Goal: Check status

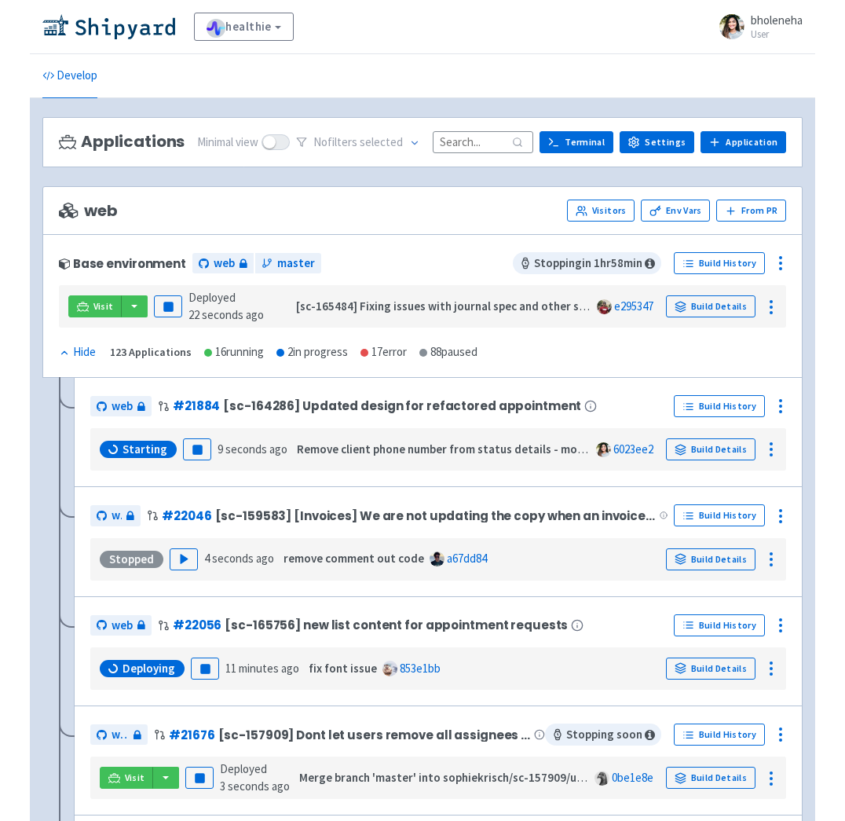
scroll to position [84, 0]
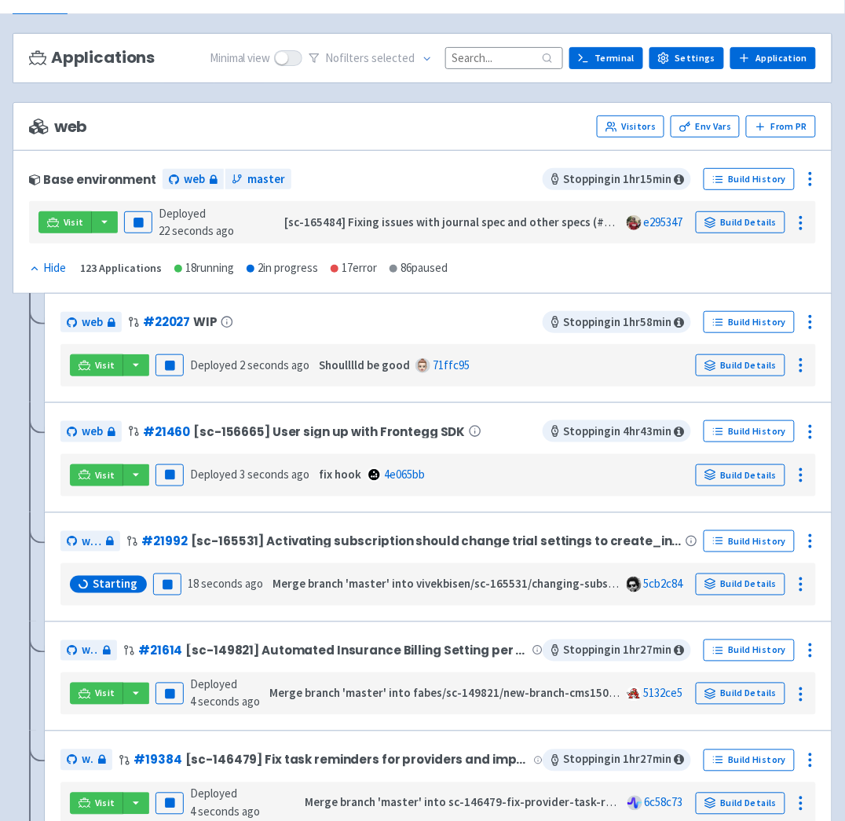
click at [371, 127] on div "web Visitors Env Vars From PR" at bounding box center [422, 127] width 787 height 22
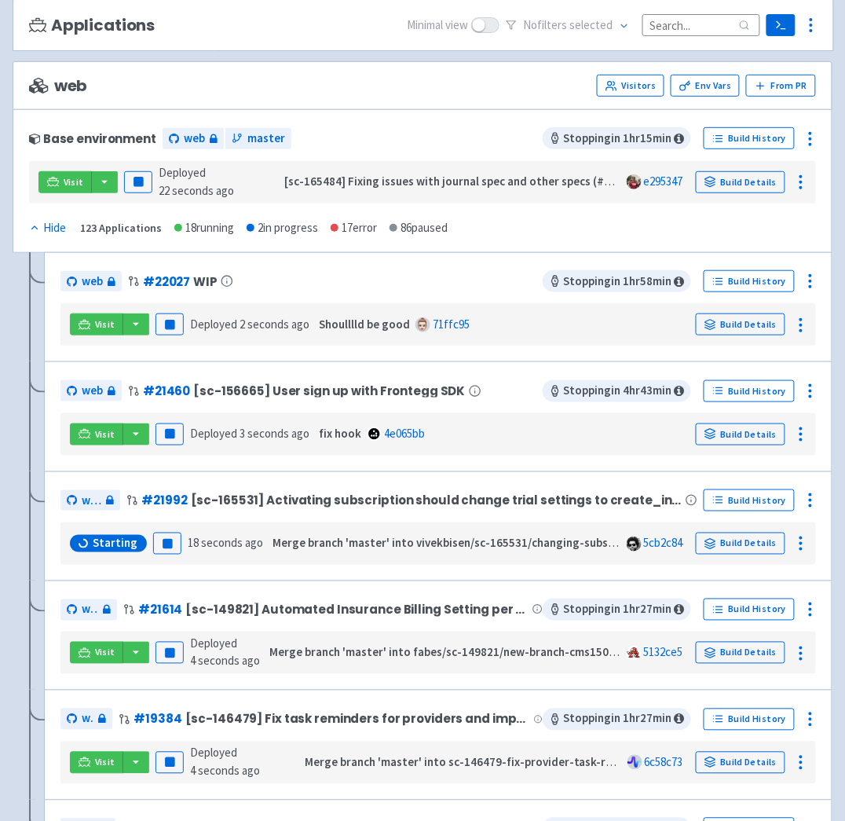
scroll to position [137, 0]
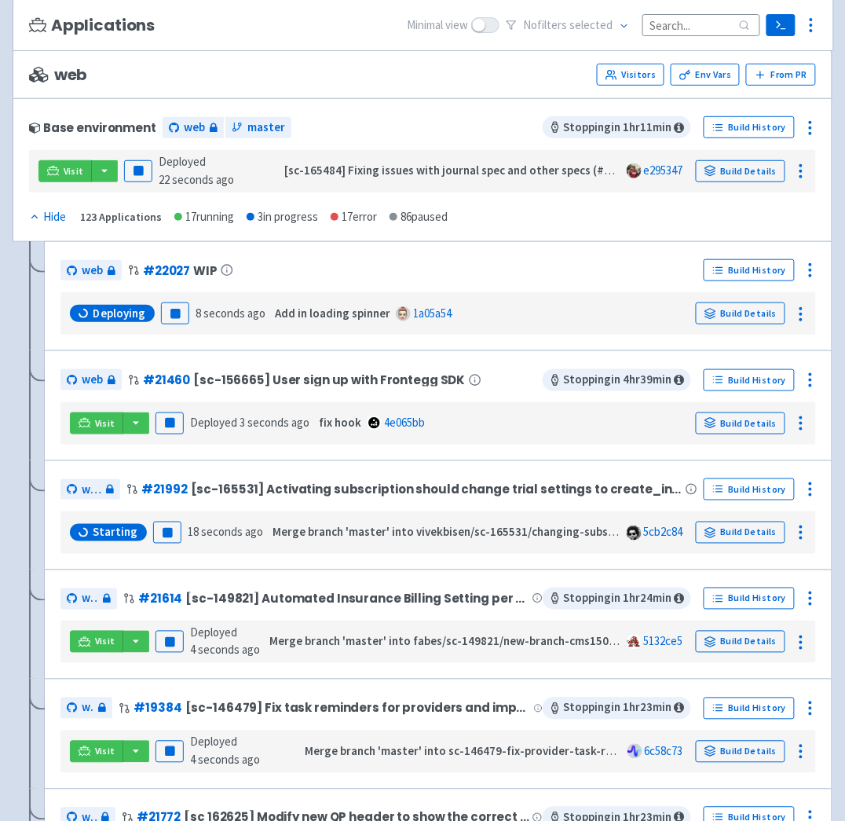
click at [468, 52] on div "web Visitors Env Vars From PR" at bounding box center [423, 74] width 820 height 49
click at [487, 87] on div "web Visitors Env Vars From PR" at bounding box center [423, 74] width 820 height 49
click at [361, 116] on div "Base environment web master" at bounding box center [286, 127] width 514 height 25
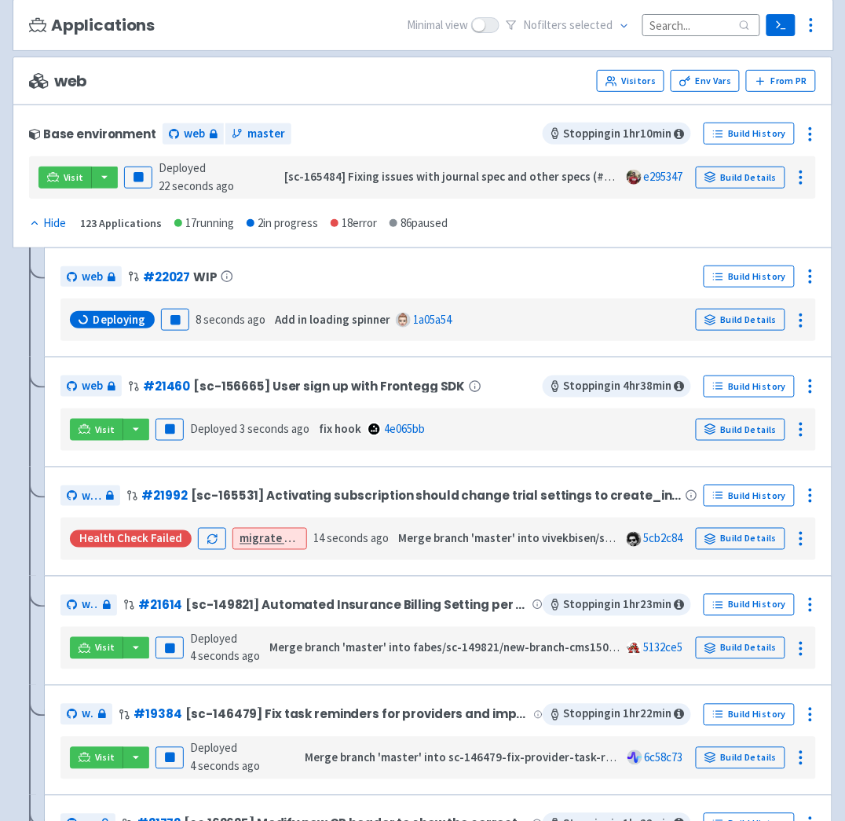
scroll to position [144, 0]
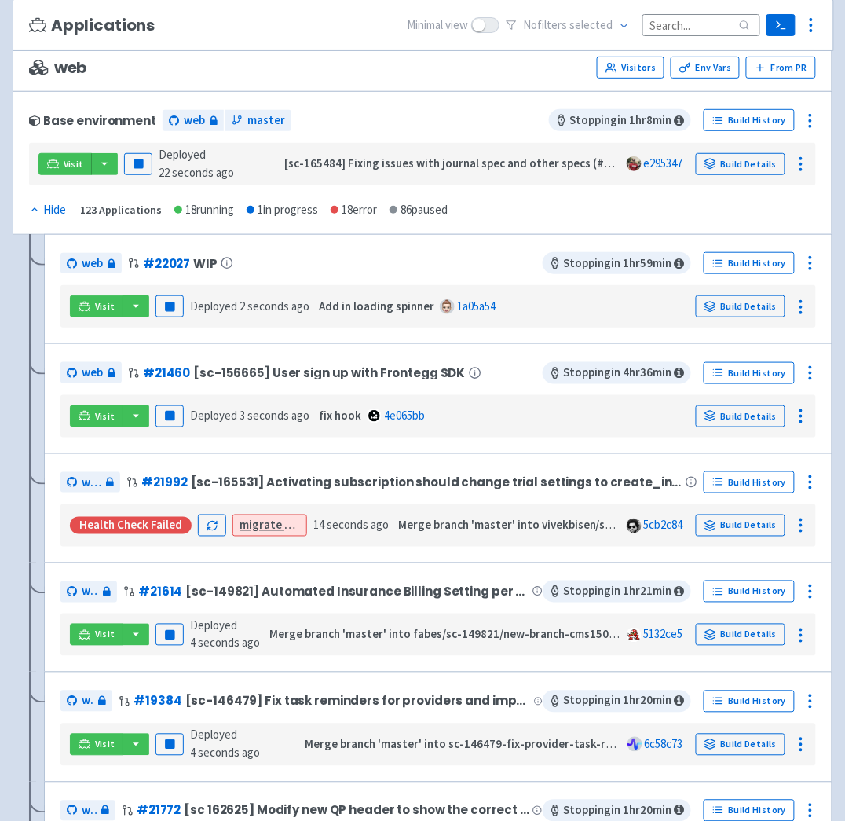
click at [473, 237] on div "web # 22027 WIP Stopping in 1 hr 59 min Build History Visit Pause Deployed 2 se…" at bounding box center [438, 289] width 789 height 110
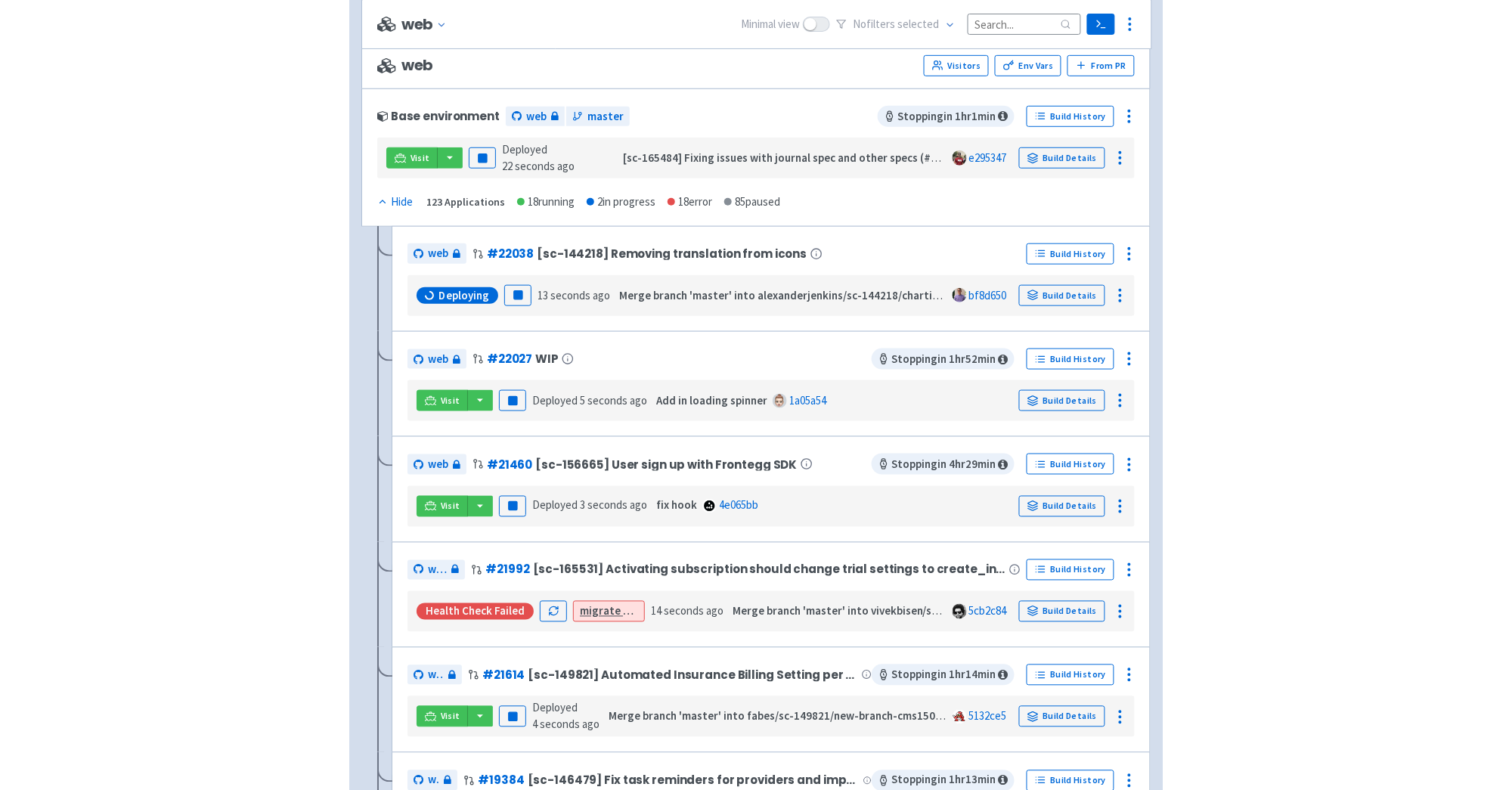
scroll to position [912, 0]
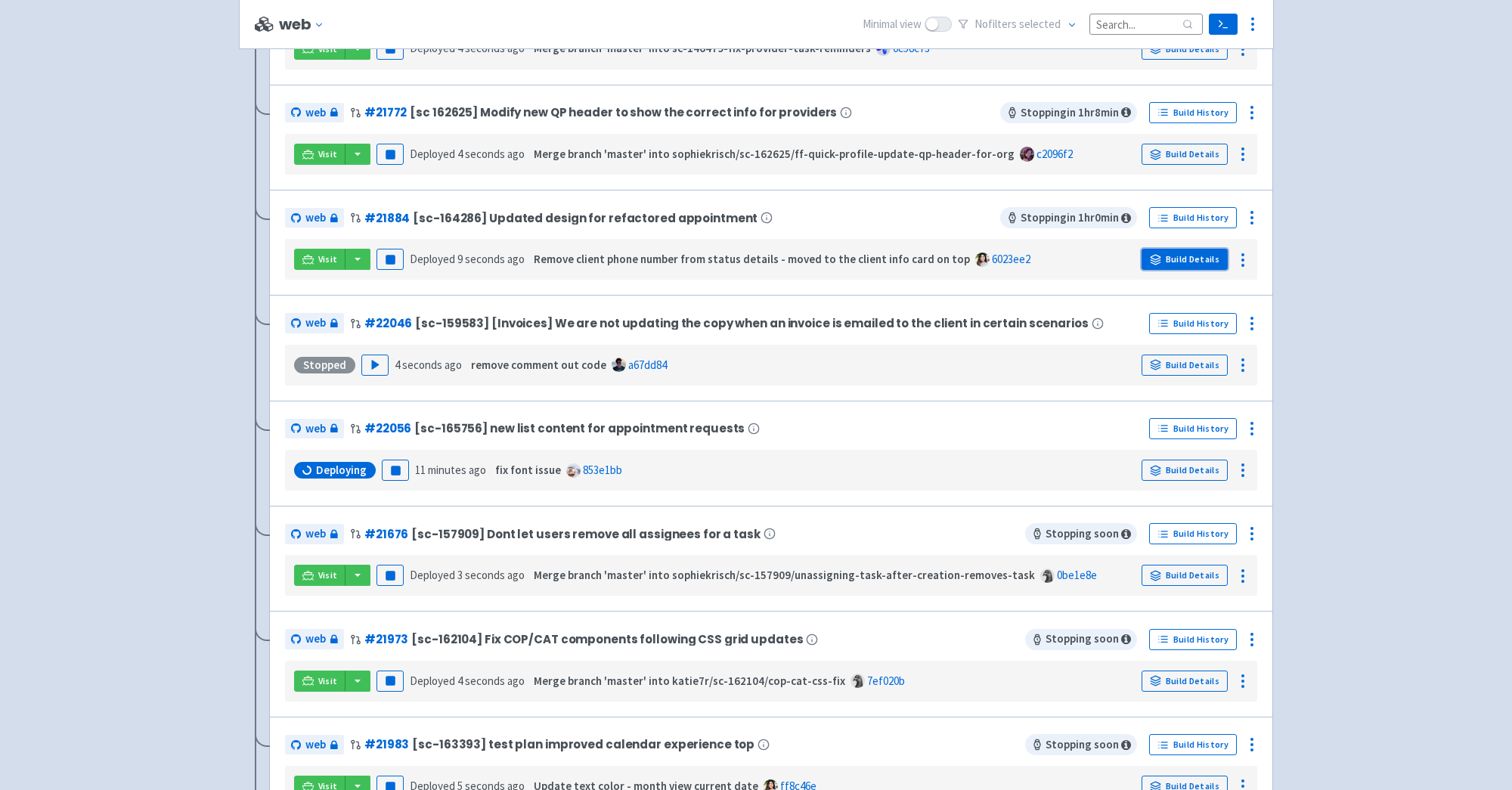
click at [756, 254] on link "Build Details" at bounding box center [1185, 260] width 87 height 21
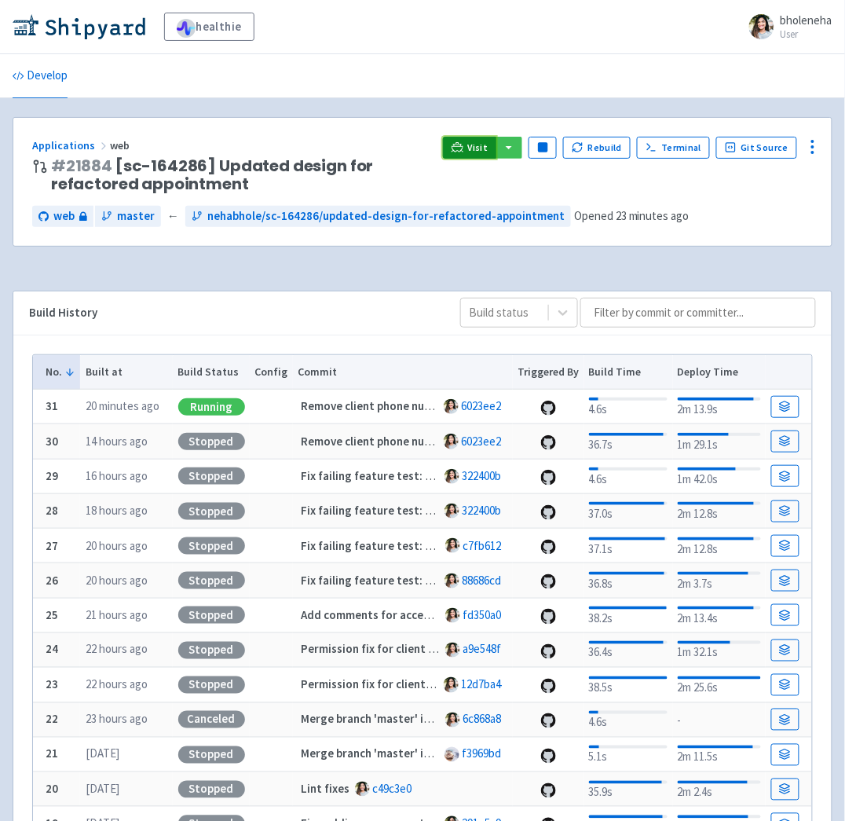
click at [486, 146] on span "Visit" at bounding box center [478, 147] width 20 height 13
click at [131, 39] on link at bounding box center [82, 27] width 139 height 26
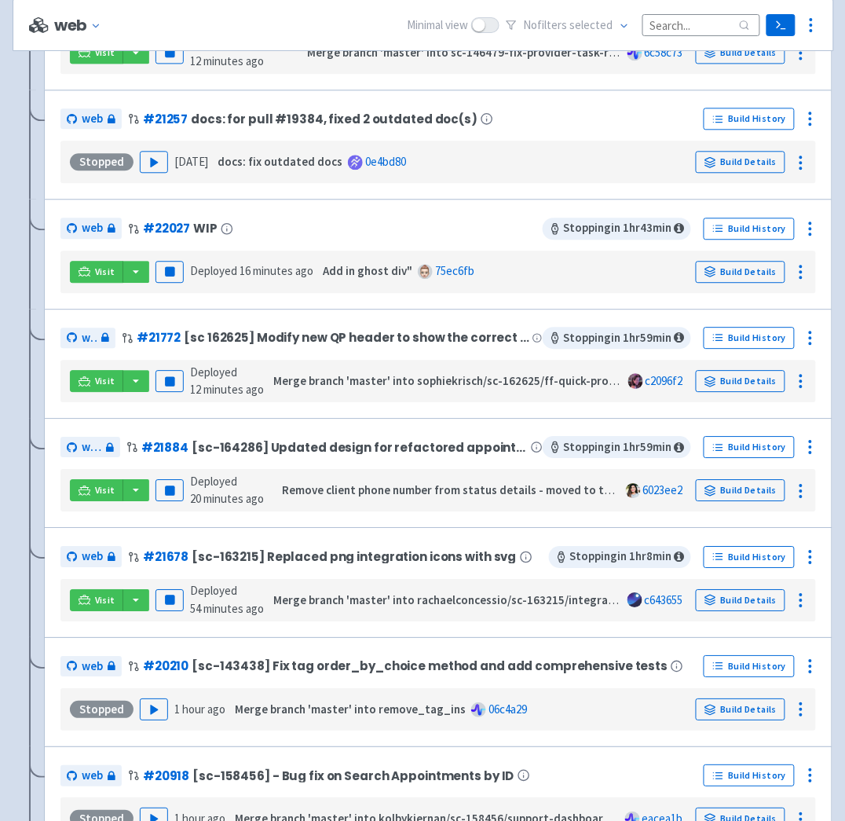
scroll to position [728, 0]
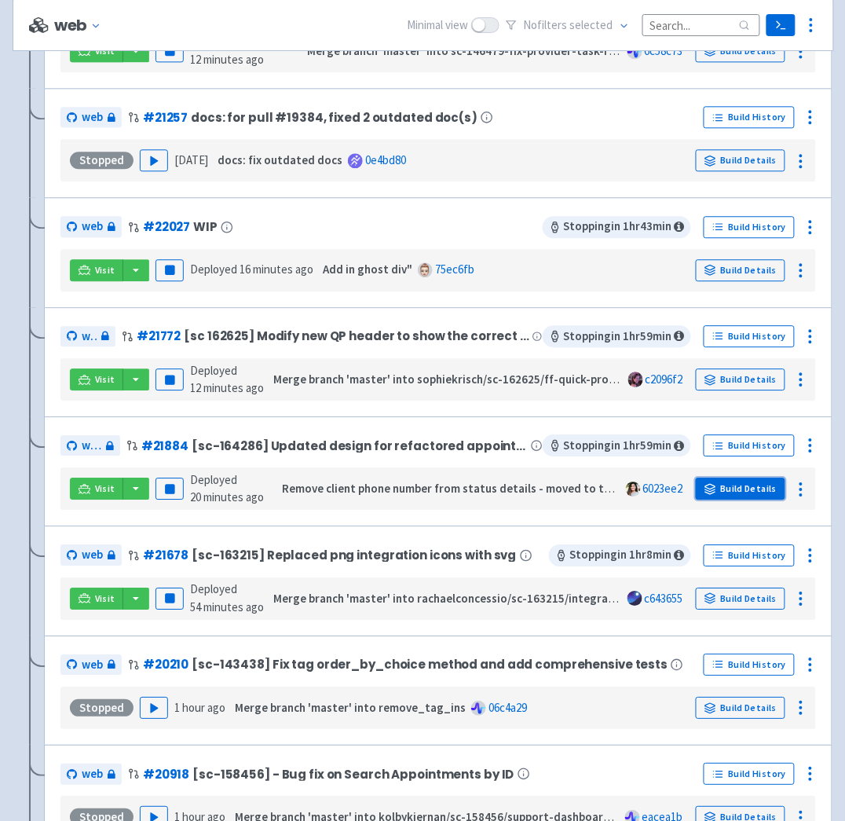
click at [776, 482] on link "Build Details" at bounding box center [741, 489] width 90 height 22
